Goal: Information Seeking & Learning: Learn about a topic

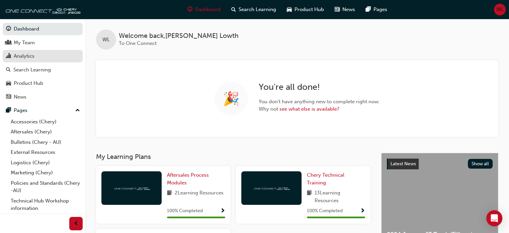
click at [30, 56] on div "Analytics" at bounding box center [24, 56] width 21 height 8
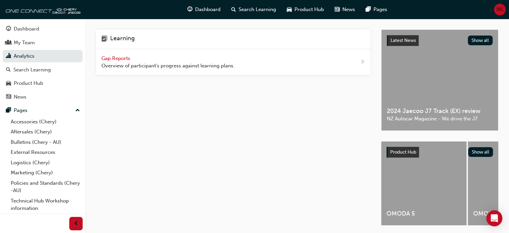
click at [364, 63] on span "next-icon" at bounding box center [362, 62] width 5 height 8
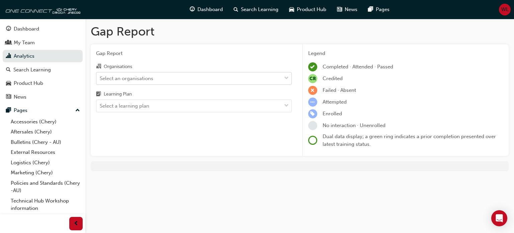
click at [287, 79] on span "down-icon" at bounding box center [286, 78] width 5 height 9
click at [100, 79] on input "Organisations Select an organisations" at bounding box center [100, 78] width 1 height 6
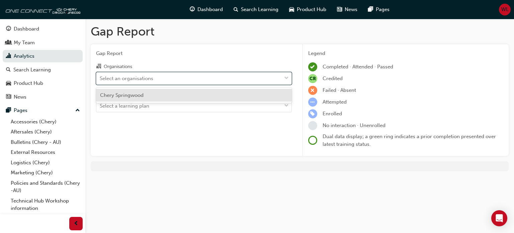
click at [146, 97] on div "Chery Springwood" at bounding box center [194, 95] width 196 height 13
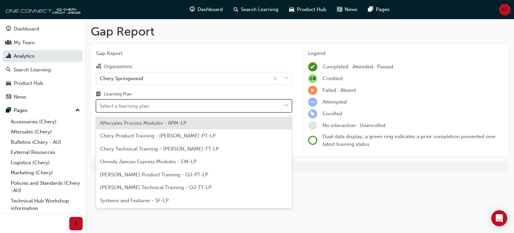
click at [287, 106] on span "down-icon" at bounding box center [286, 105] width 5 height 9
click at [100, 106] on input "Learning Plan option Aftersales Process Modules - APM-LP focused, 1 of 7. 7 res…" at bounding box center [100, 106] width 1 height 6
click at [132, 123] on span "Aftersales Process Modules - APM-LP" at bounding box center [143, 123] width 86 height 6
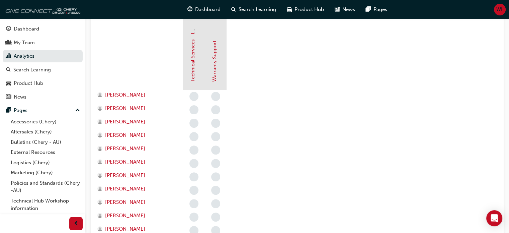
scroll to position [42, 0]
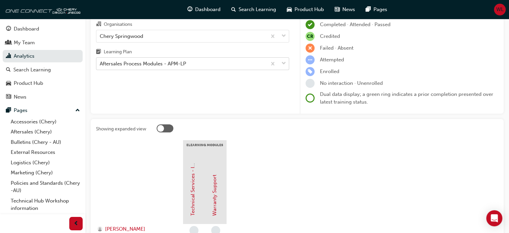
drag, startPoint x: 285, startPoint y: 61, endPoint x: 284, endPoint y: 65, distance: 4.7
click at [285, 62] on span "down-icon" at bounding box center [284, 63] width 5 height 9
click at [100, 62] on input "Learning Plan Aftersales Process Modules - APM-LP" at bounding box center [100, 64] width 1 height 6
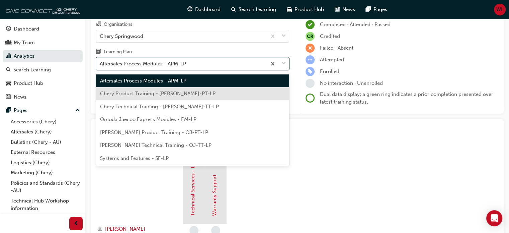
click at [131, 93] on span "Chery Product Training - [PERSON_NAME]-PT-LP" at bounding box center [157, 93] width 115 height 6
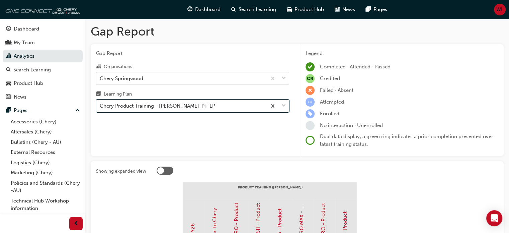
click at [284, 105] on span "down-icon" at bounding box center [284, 105] width 5 height 9
click at [100, 105] on input "Learning Plan option Chery Product Training - [PERSON_NAME]-PT-LP, selected. 0 …" at bounding box center [100, 106] width 1 height 6
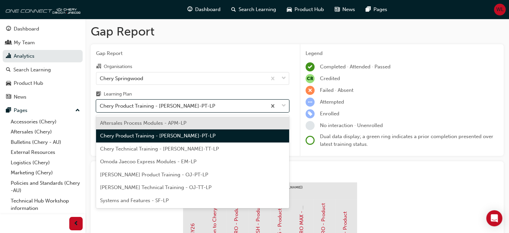
click at [186, 135] on span "Chery Product Training - [PERSON_NAME]-PT-LP" at bounding box center [157, 136] width 115 height 6
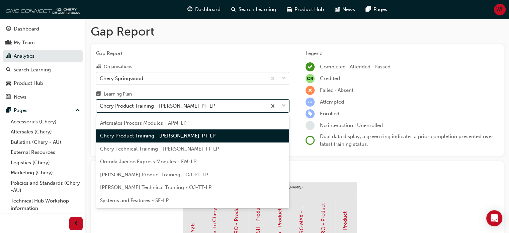
click at [286, 105] on span "down-icon" at bounding box center [284, 105] width 5 height 9
click at [100, 105] on input "Learning Plan option Chery Product Training - [PERSON_NAME]-PT-LP, selected. op…" at bounding box center [100, 106] width 1 height 6
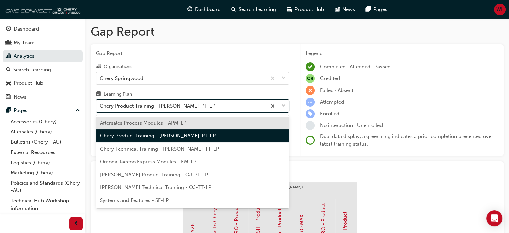
click at [131, 148] on span "Chery Technical Training - [PERSON_NAME]-TT-LP" at bounding box center [159, 149] width 119 height 6
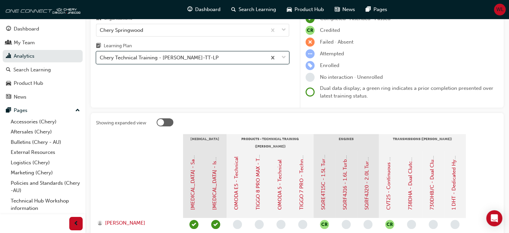
scroll to position [33, 0]
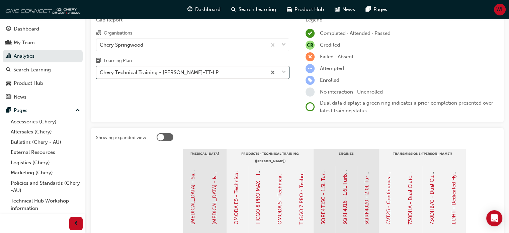
click at [284, 71] on span "down-icon" at bounding box center [284, 72] width 5 height 9
click at [100, 71] on input "Learning Plan option Chery Technical Training - [PERSON_NAME]-TT-LP, selected. …" at bounding box center [100, 72] width 1 height 6
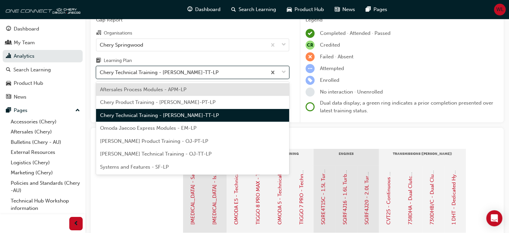
click at [131, 166] on span "Systems and Features - SF-LP" at bounding box center [134, 167] width 69 height 6
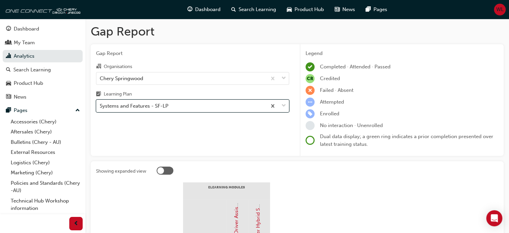
click at [285, 104] on span "down-icon" at bounding box center [284, 105] width 5 height 9
click at [100, 104] on input "Learning Plan option Systems and Features - SF-LP, selected. 0 results availabl…" at bounding box center [100, 106] width 1 height 6
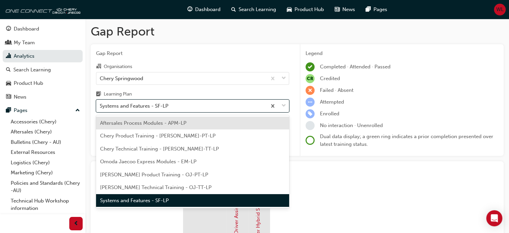
click at [144, 135] on span "Chery Product Training - [PERSON_NAME]-PT-LP" at bounding box center [157, 136] width 115 height 6
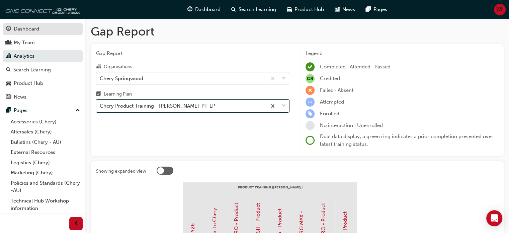
click at [24, 28] on div "Dashboard" at bounding box center [26, 29] width 25 height 8
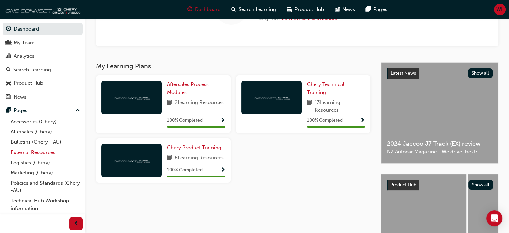
click at [31, 151] on link "External Resources" at bounding box center [45, 152] width 75 height 10
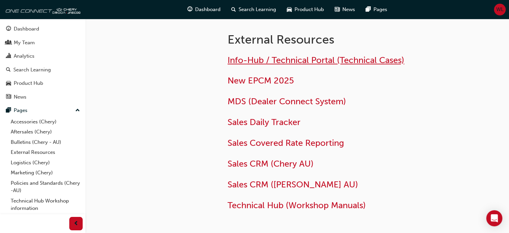
click at [298, 59] on span "Info-Hub / Technical Portal (Technical Cases)" at bounding box center [316, 60] width 177 height 10
